Goal: Information Seeking & Learning: Check status

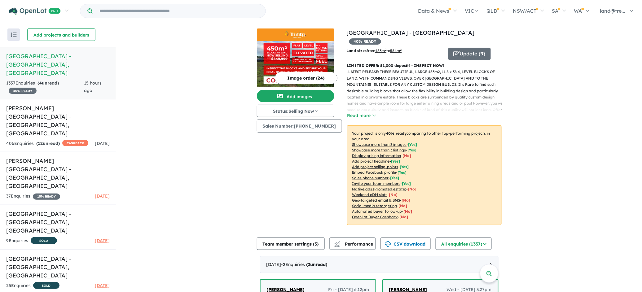
scroll to position [109, 0]
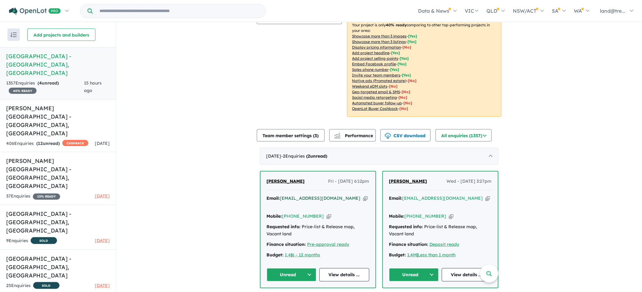
click at [303, 196] on a%20Trinity%20North%20West%20-%20Oakville"] "[EMAIL_ADDRESS][DOMAIN_NAME]" at bounding box center [320, 199] width 81 height 6
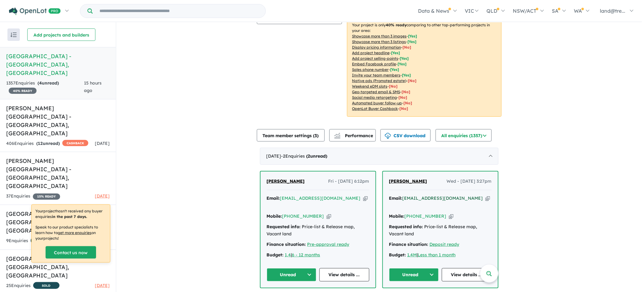
click at [426, 196] on a%20Trinity%20North%20West%20-%20Oakville"] "[EMAIL_ADDRESS][DOMAIN_NAME]" at bounding box center [443, 199] width 81 height 6
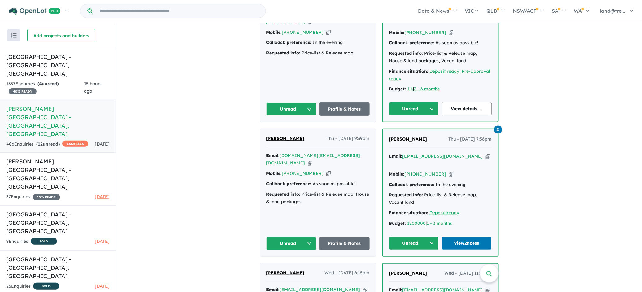
scroll to position [325, 0]
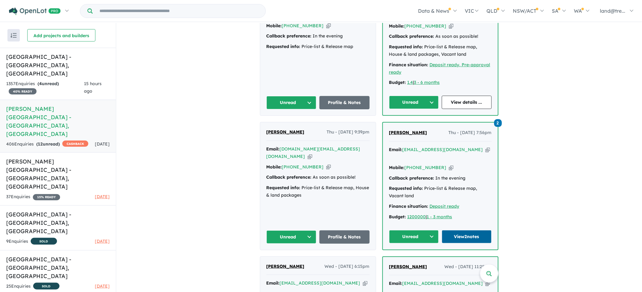
click at [455, 230] on link "View 2 notes" at bounding box center [467, 236] width 50 height 13
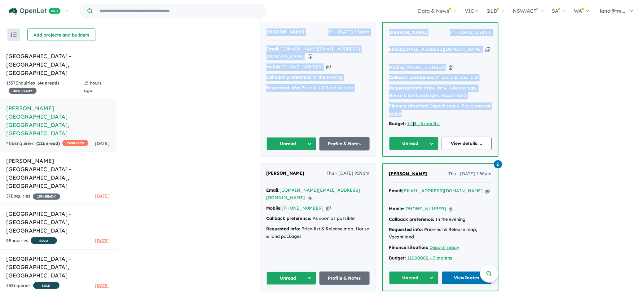
scroll to position [284, 0]
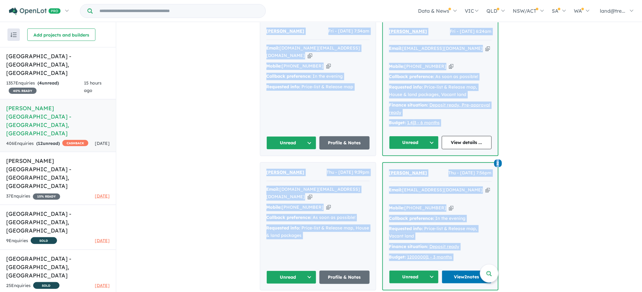
drag, startPoint x: 258, startPoint y: 188, endPoint x: 482, endPoint y: 257, distance: 234.6
click at [482, 257] on div "View 6 projects in your account Nelson Quarter Estate - Box Hill OPENLOT $ 200 …" at bounding box center [379, 155] width 526 height 834
